Goal: Task Accomplishment & Management: Use online tool/utility

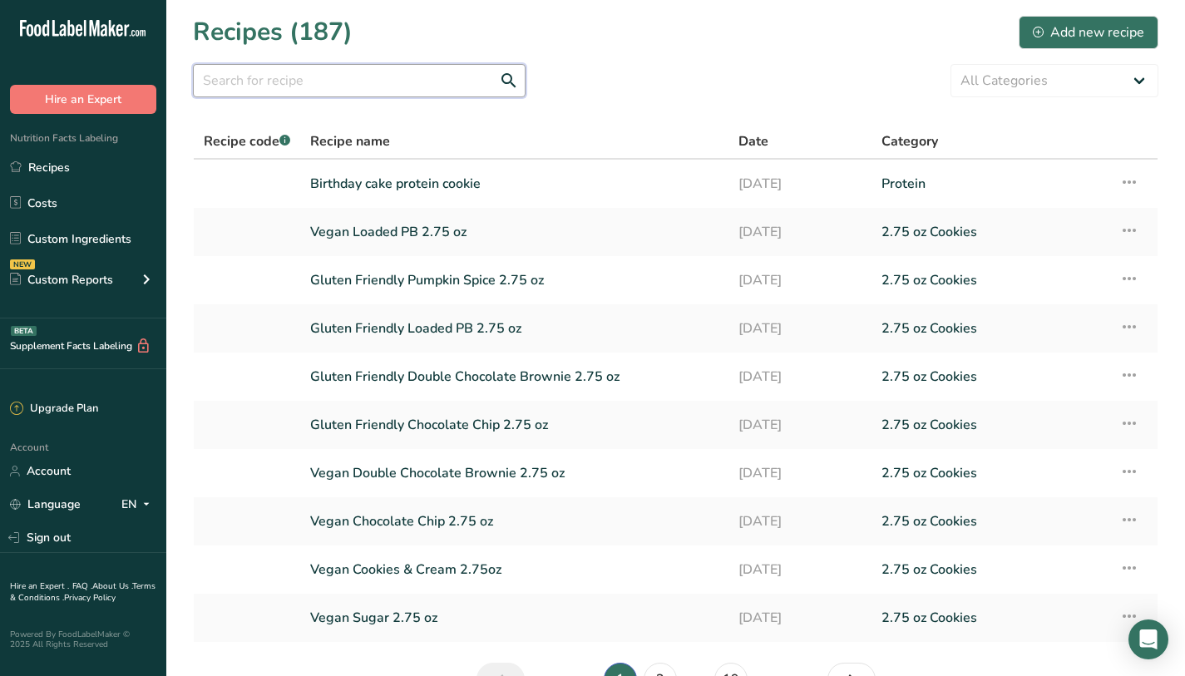
click at [241, 86] on input "text" at bounding box center [359, 80] width 333 height 33
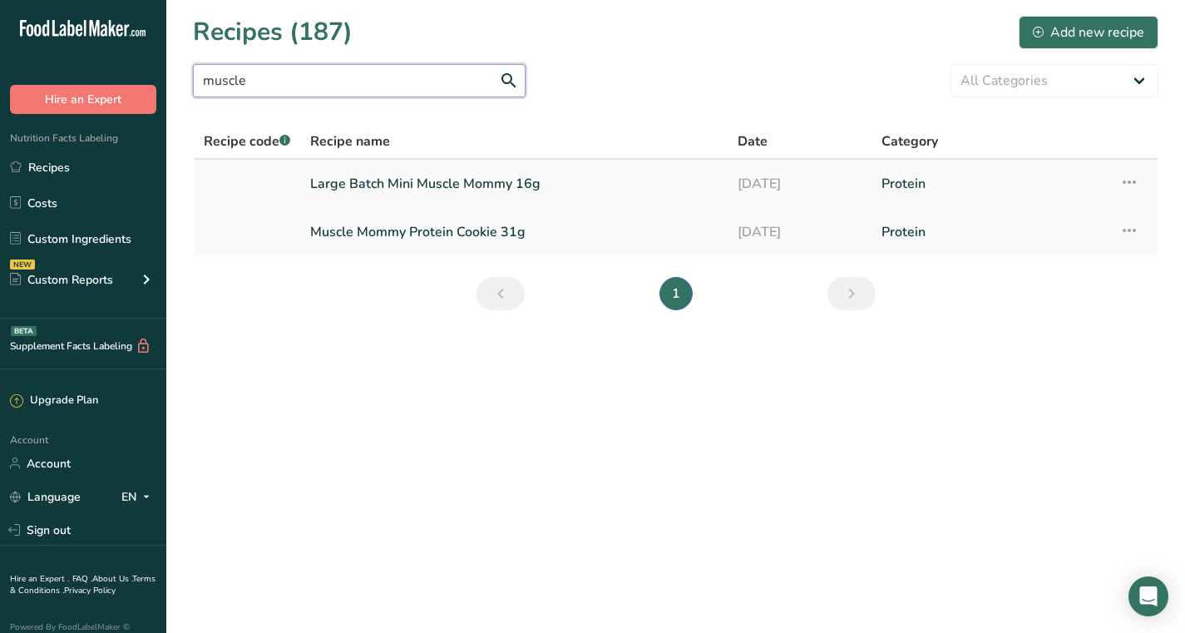
type input "muscle"
click at [426, 177] on link "Large Batch Mini Muscle Mommy 16g" at bounding box center [513, 183] width 407 height 35
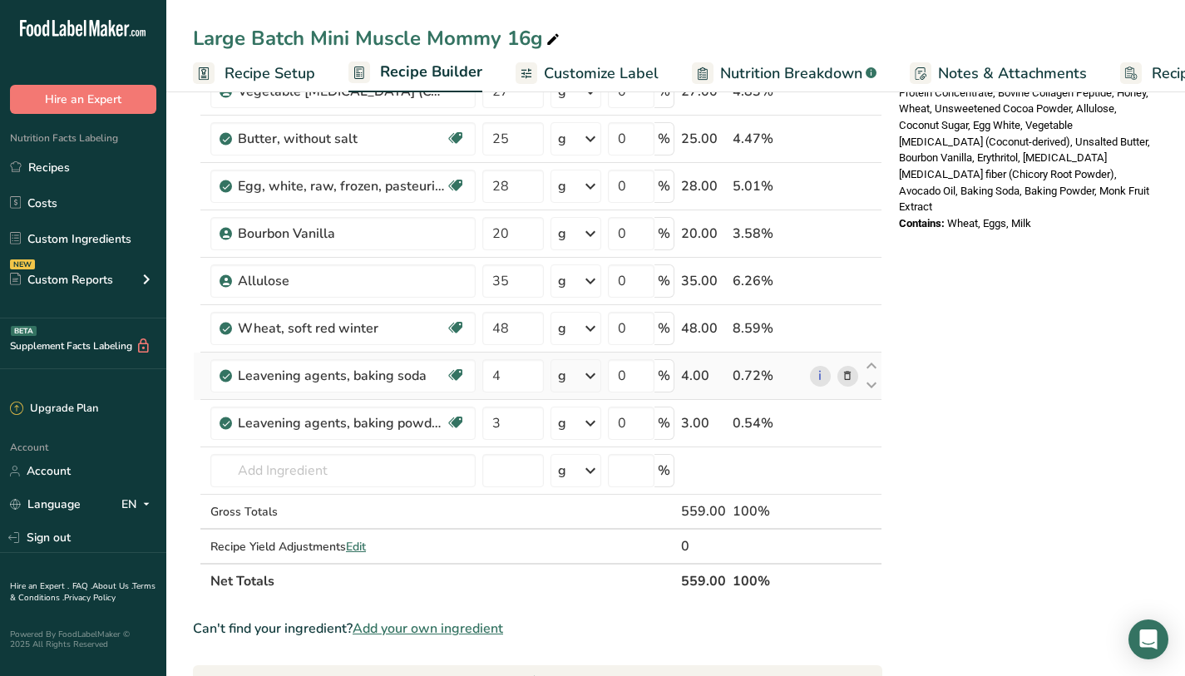
scroll to position [693, 0]
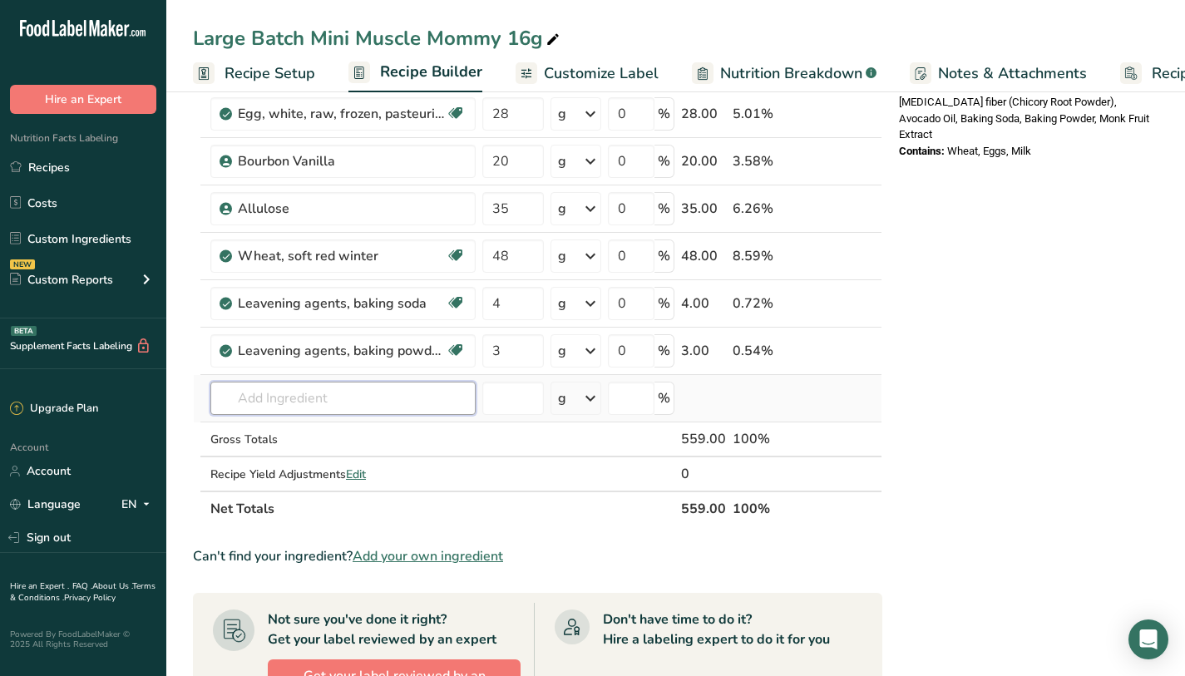
click at [317, 401] on input "text" at bounding box center [342, 398] width 265 height 33
click at [1078, 303] on div "Nutrition Facts 1 Serving Per Container Serving Size 47g Amount Per Serving Cal…" at bounding box center [1025, 264] width 266 height 1688
click at [1039, 228] on div "Nutrition Facts 1 Serving Per Container Serving Size 47g Amount Per Serving Cal…" at bounding box center [1025, 264] width 266 height 1688
click at [1012, 213] on div "Nutrition Facts 1 Serving Per Container Serving Size 47g Amount Per Serving Cal…" at bounding box center [1025, 264] width 266 height 1688
click at [389, 400] on input "text" at bounding box center [342, 398] width 265 height 33
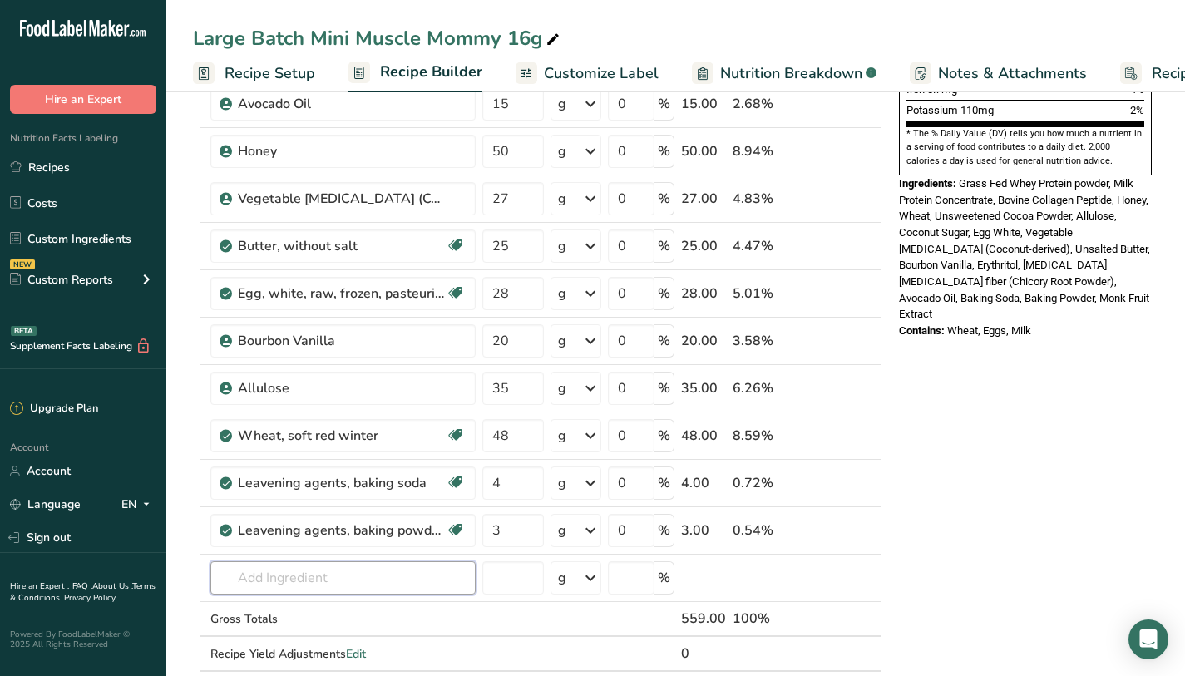
scroll to position [515, 0]
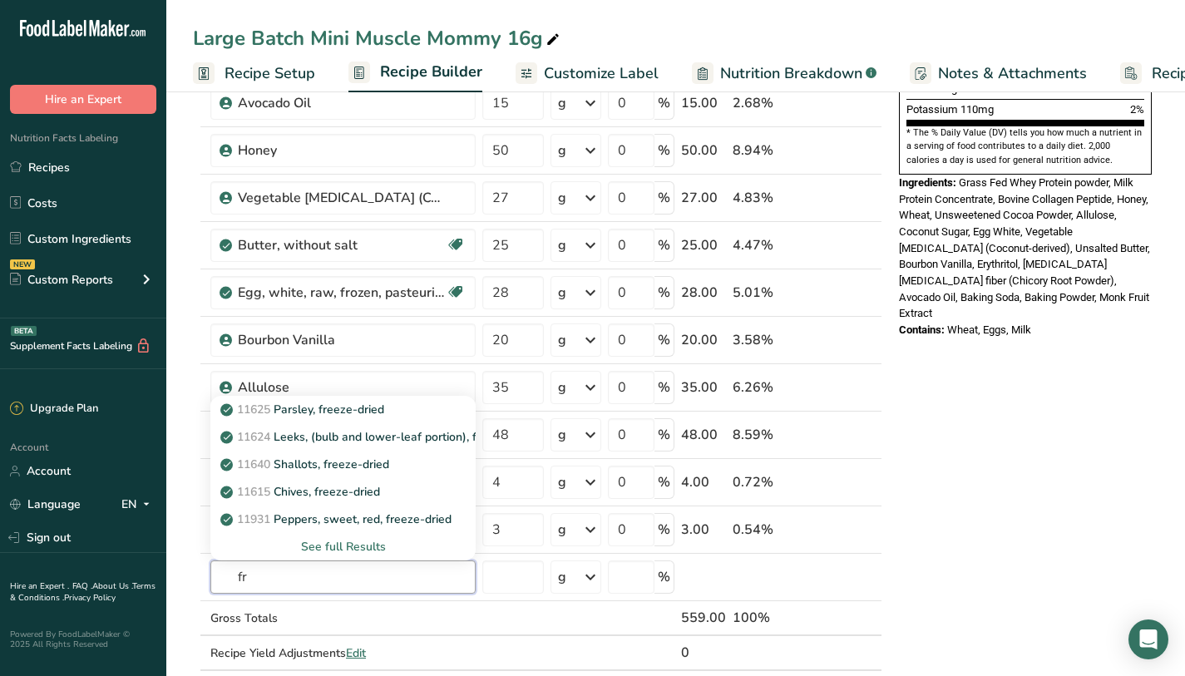
type input "f"
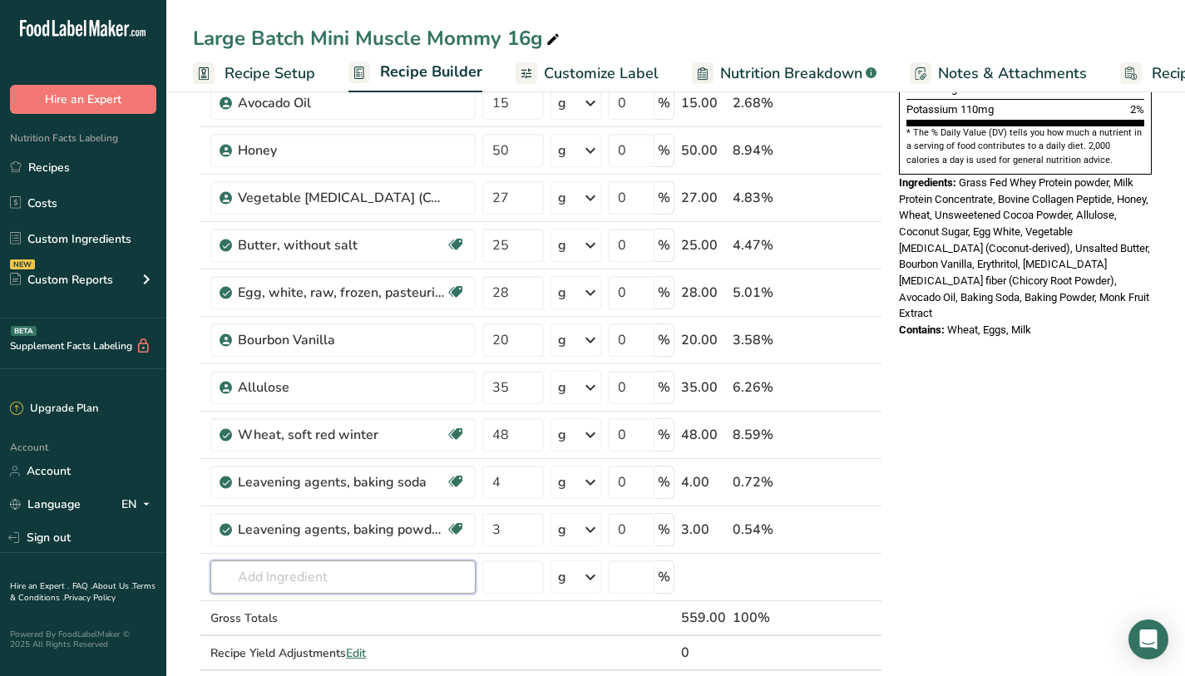
type input "c"
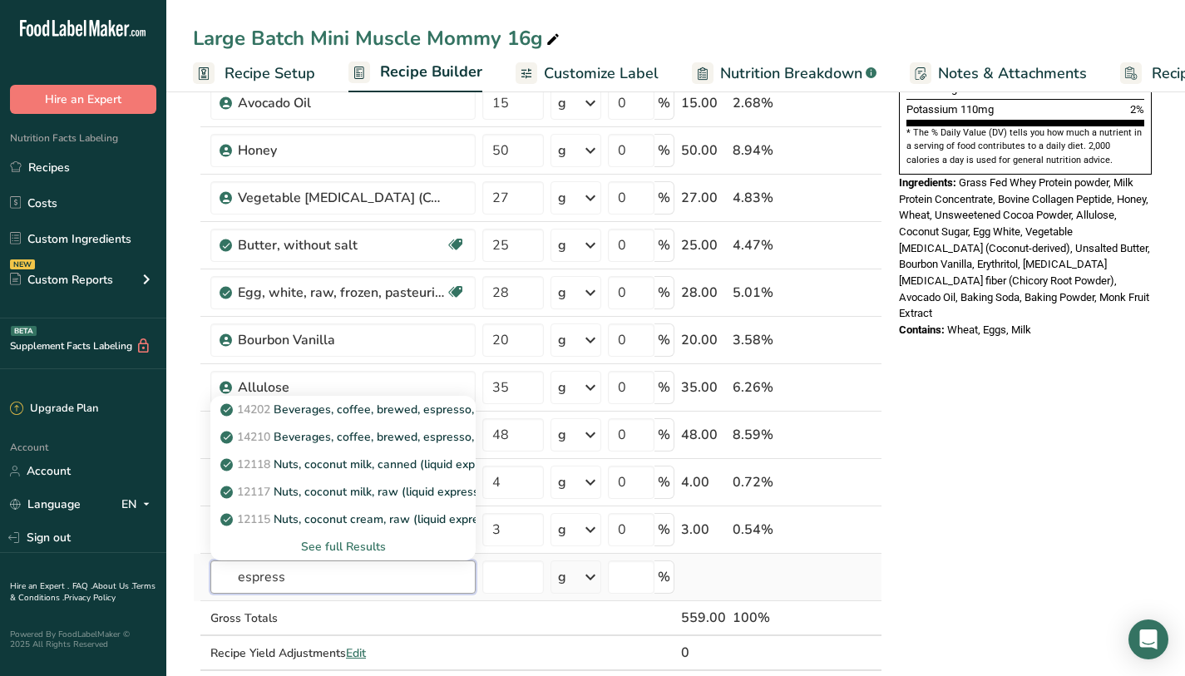
type input "espress"
click at [344, 552] on div "See full Results" at bounding box center [343, 546] width 239 height 17
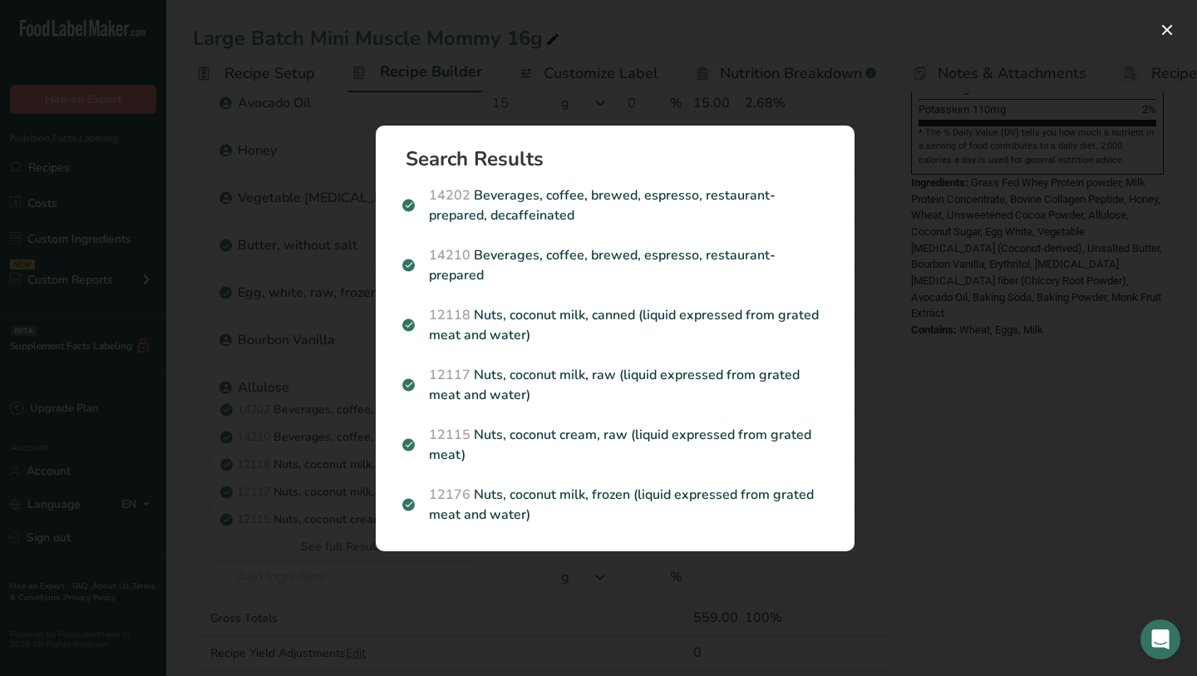
click at [886, 427] on div "Search results modal" at bounding box center [598, 338] width 1197 height 676
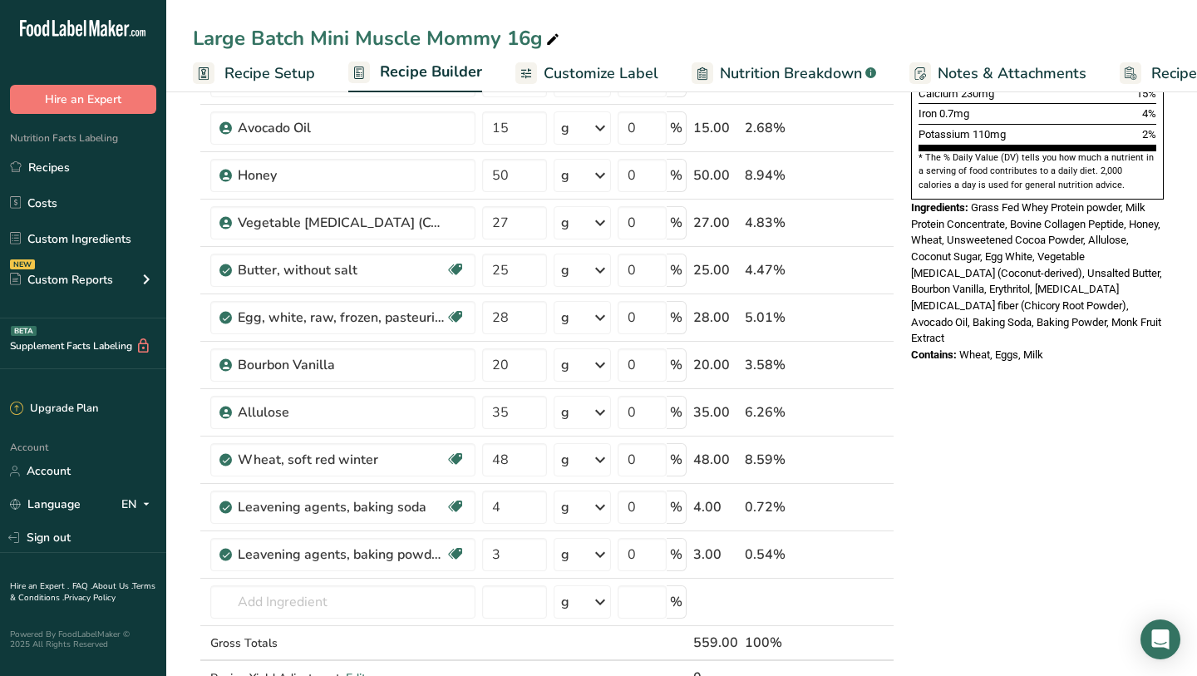
scroll to position [488, 0]
